Goal: Task Accomplishment & Management: Manage account settings

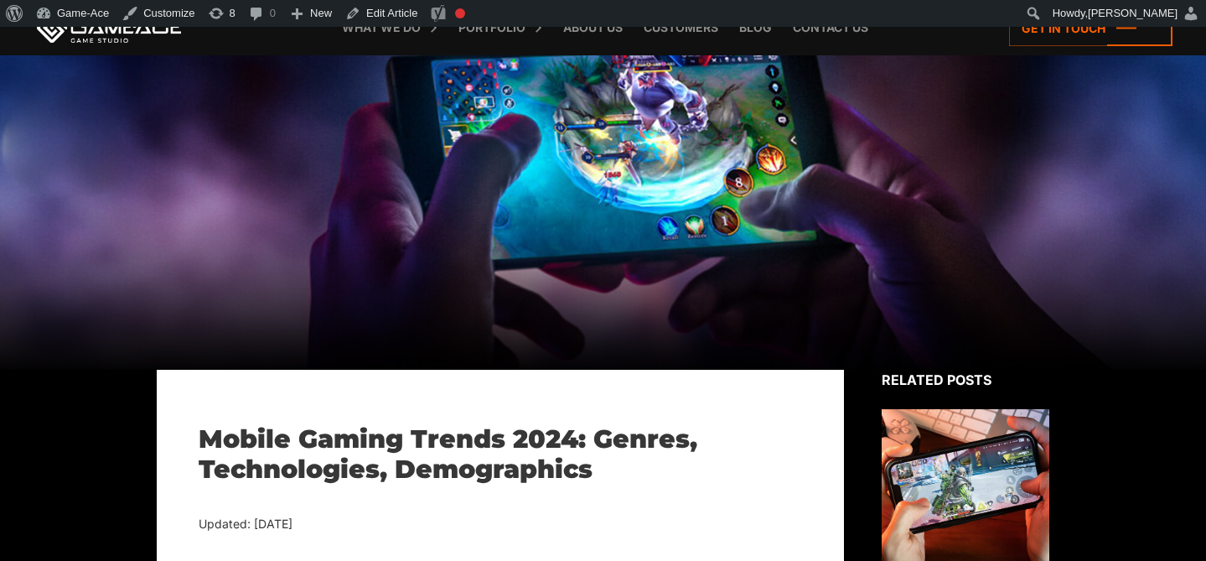
scroll to position [101, 0]
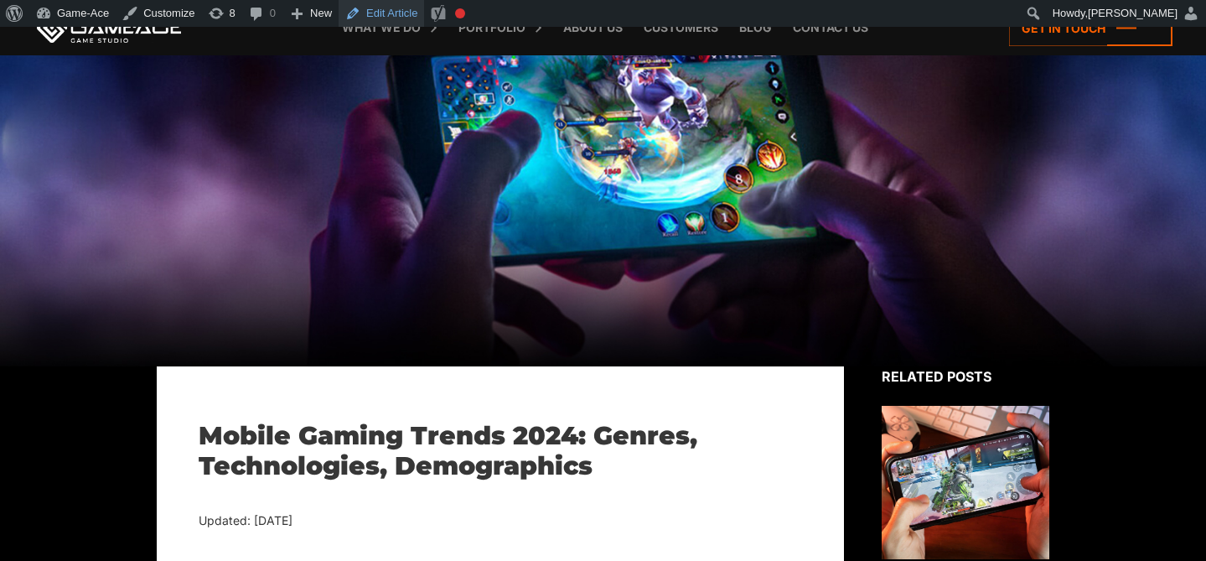
click at [401, 22] on link "Edit Article" at bounding box center [380, 13] width 85 height 27
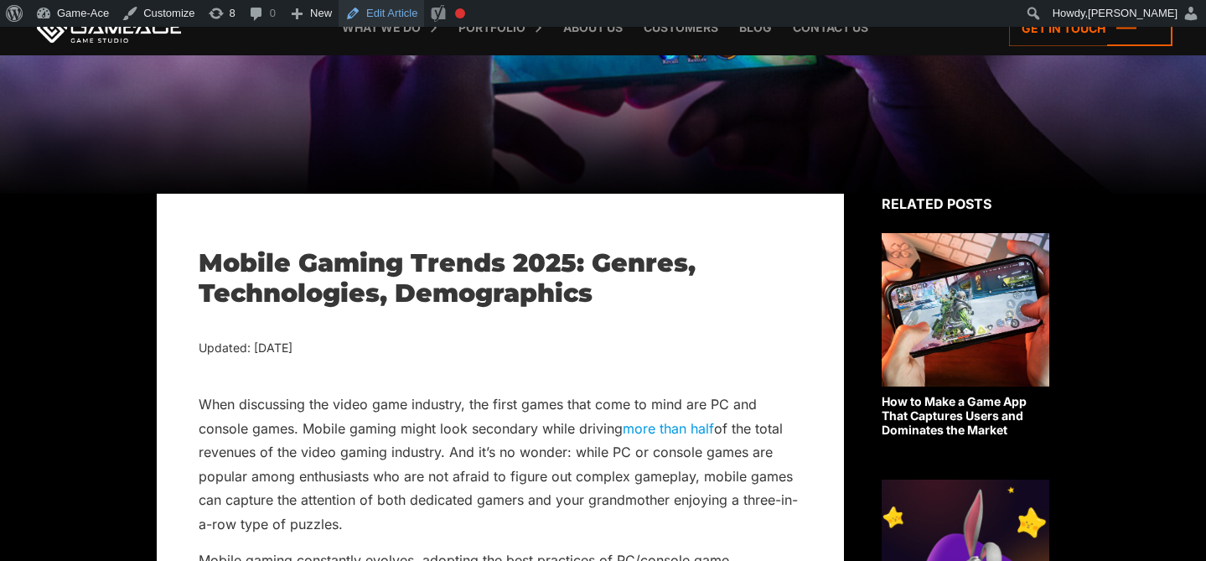
click at [400, 13] on link "Edit Article" at bounding box center [380, 13] width 85 height 27
